Goal: Check status: Check status

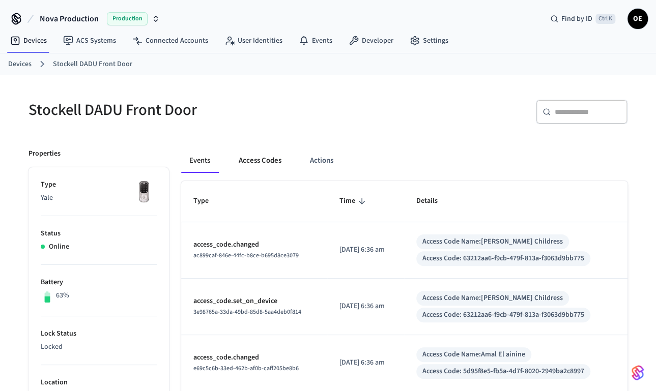
click at [263, 167] on button "Access Codes" at bounding box center [260, 161] width 59 height 24
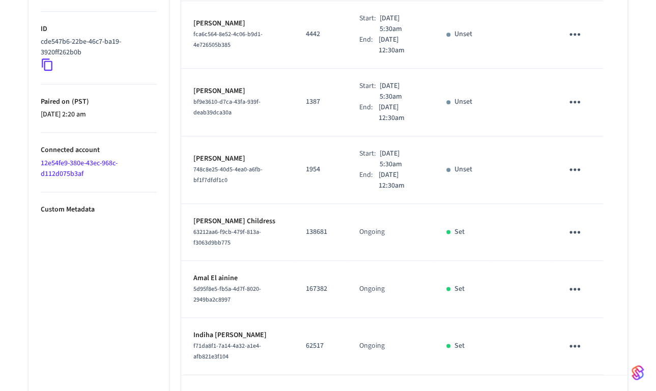
scroll to position [522, 0]
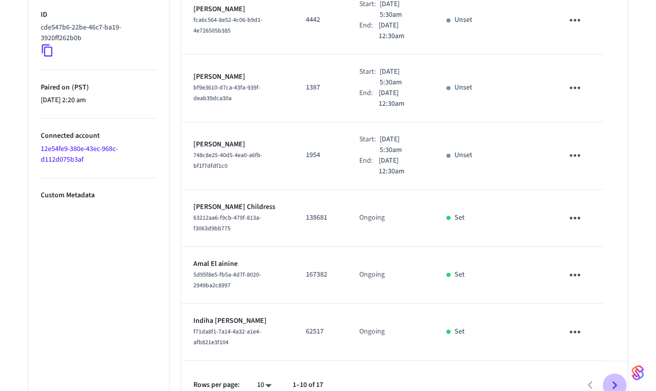
click at [616, 378] on icon "Go to next page" at bounding box center [615, 386] width 16 height 16
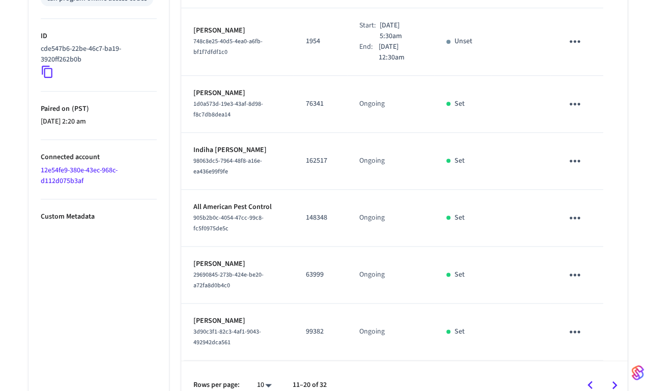
scroll to position [463, 0]
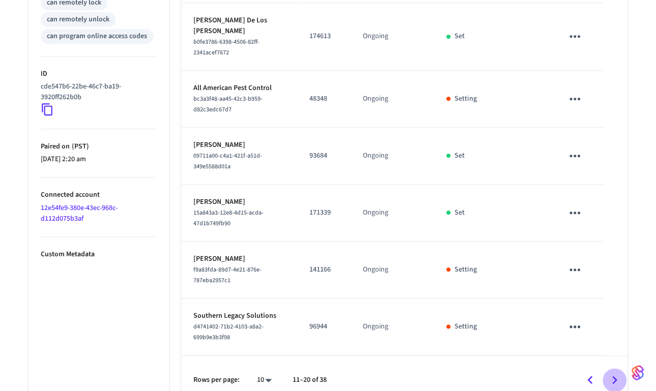
click at [614, 373] on icon "Go to next page" at bounding box center [615, 381] width 16 height 16
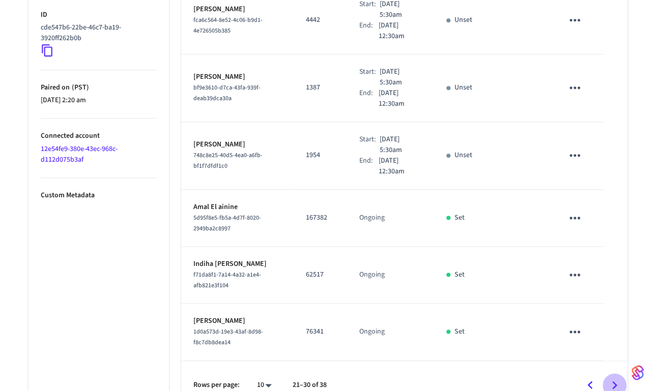
click at [616, 378] on icon "Go to next page" at bounding box center [615, 386] width 16 height 16
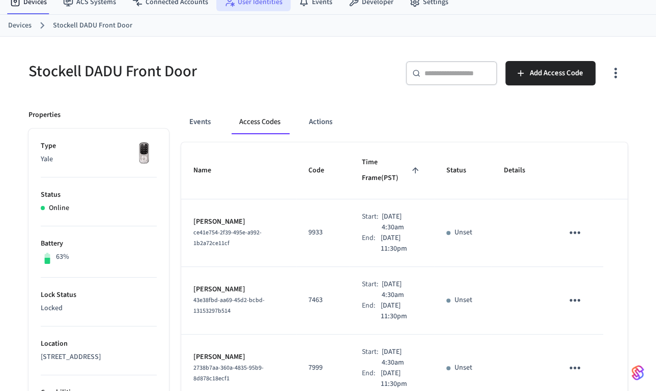
scroll to position [0, 0]
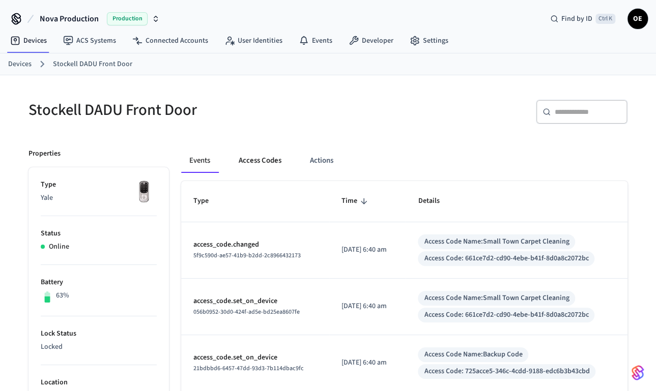
click at [244, 163] on button "Access Codes" at bounding box center [260, 161] width 59 height 24
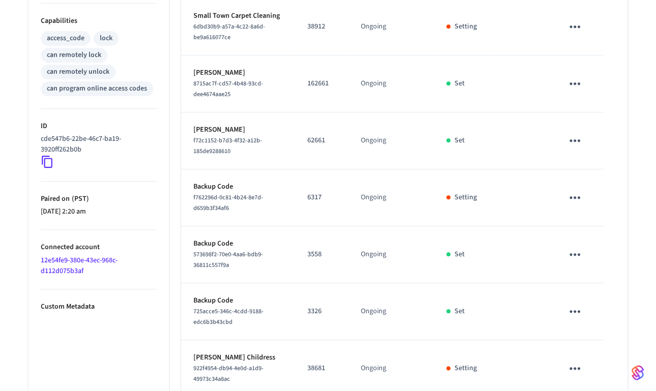
scroll to position [463, 0]
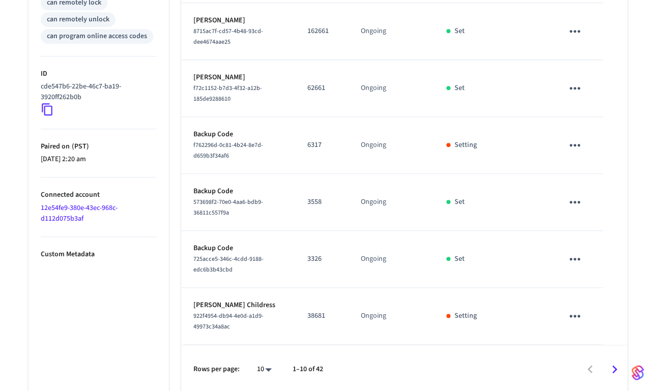
click at [610, 367] on icon "Go to next page" at bounding box center [615, 370] width 16 height 16
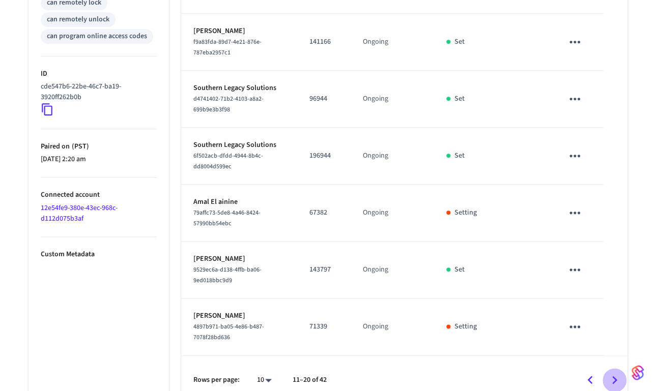
click at [618, 373] on icon "Go to next page" at bounding box center [615, 381] width 16 height 16
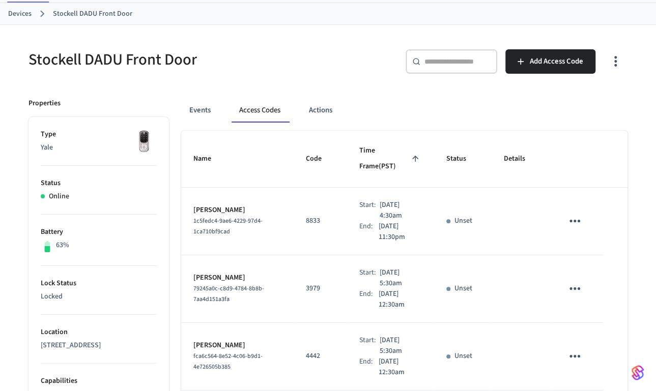
scroll to position [0, 0]
